Goal: Navigation & Orientation: Understand site structure

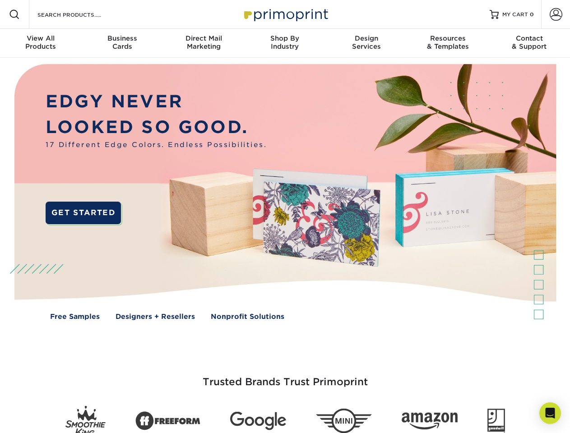
click at [285, 216] on img at bounding box center [285, 199] width 564 height 282
click at [14, 14] on span at bounding box center [14, 14] width 11 height 11
click at [555, 14] on span at bounding box center [555, 14] width 13 height 13
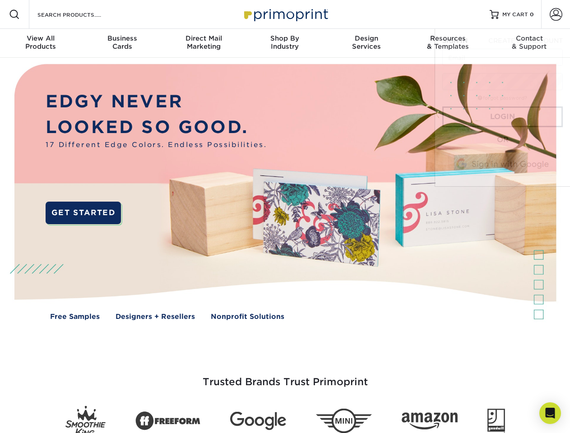
click at [41, 43] on div "View All Products" at bounding box center [40, 42] width 81 height 16
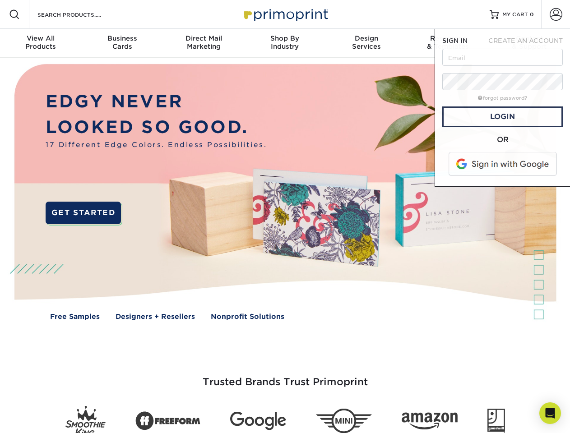
click at [122, 43] on div "Business Cards" at bounding box center [121, 42] width 81 height 16
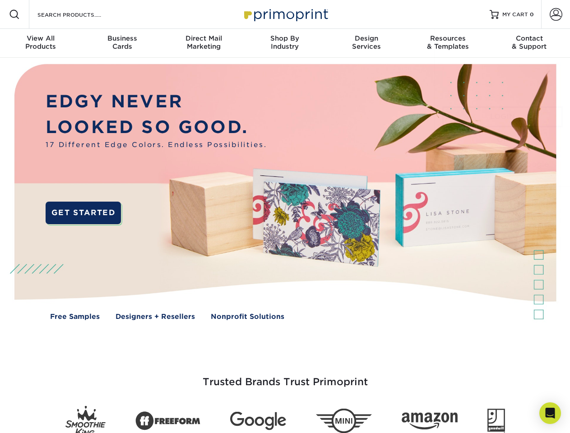
click at [203, 43] on div "Direct Mail Marketing" at bounding box center [203, 42] width 81 height 16
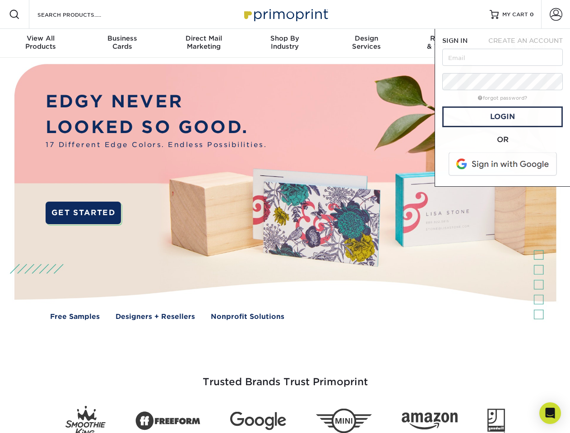
click at [285, 43] on div "Shop By Industry" at bounding box center [284, 42] width 81 height 16
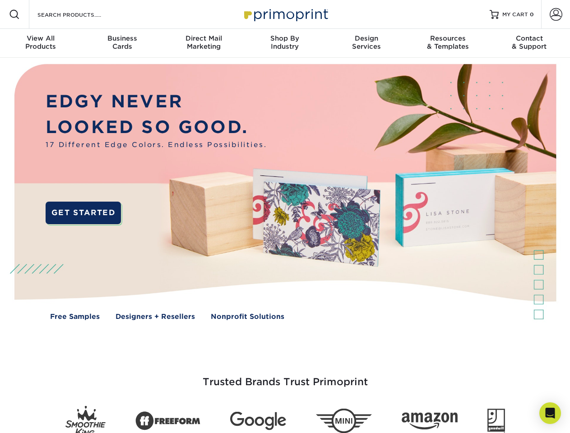
click at [366, 43] on div "Design Services" at bounding box center [366, 42] width 81 height 16
click at [447, 43] on div "Resources & Templates" at bounding box center [447, 42] width 81 height 16
click at [529, 43] on div "Contact & Support" at bounding box center [528, 42] width 81 height 16
